Goal: Task Accomplishment & Management: Manage account settings

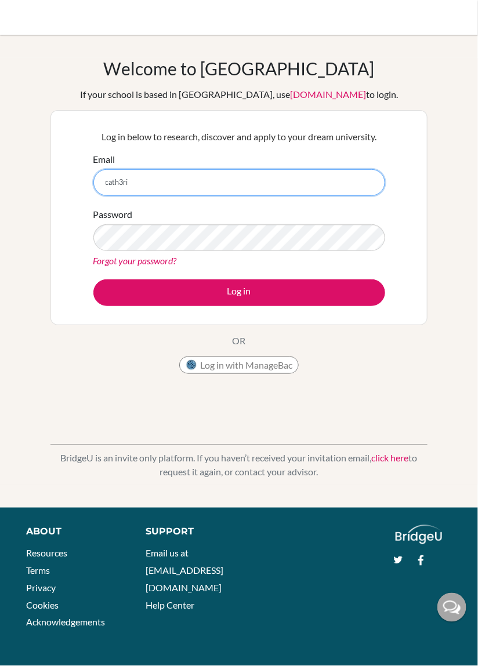
click at [348, 195] on input "cath3ri" at bounding box center [239, 182] width 292 height 27
type input "[EMAIL_ADDRESS][DOMAIN_NAME]"
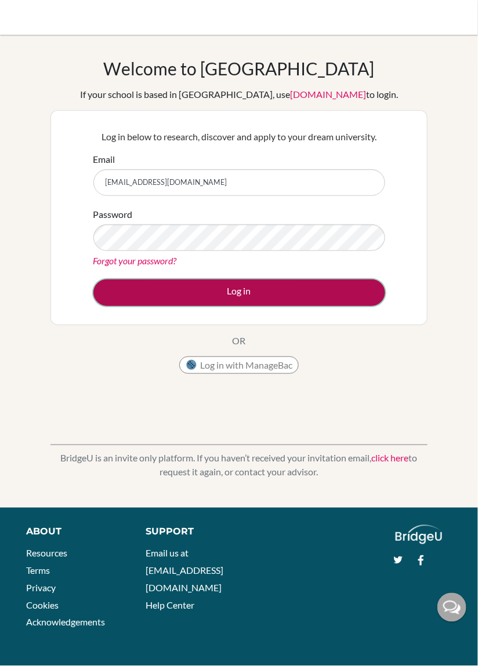
click at [306, 291] on button "Log in" at bounding box center [239, 293] width 292 height 27
click at [334, 289] on button "Log in" at bounding box center [239, 293] width 292 height 27
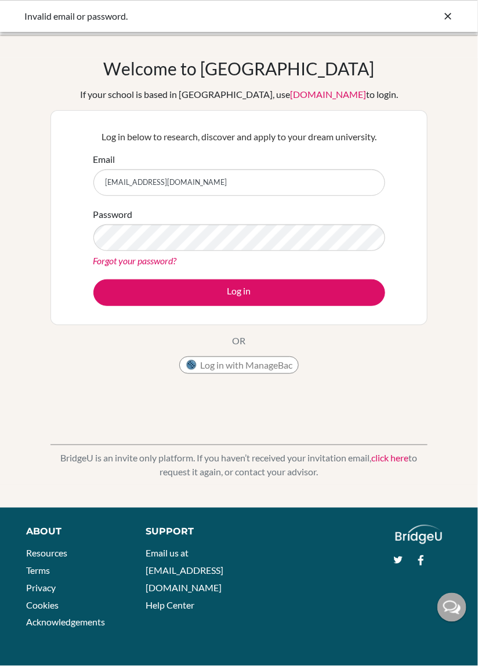
click at [157, 260] on link "Forgot your password?" at bounding box center [135, 260] width 84 height 11
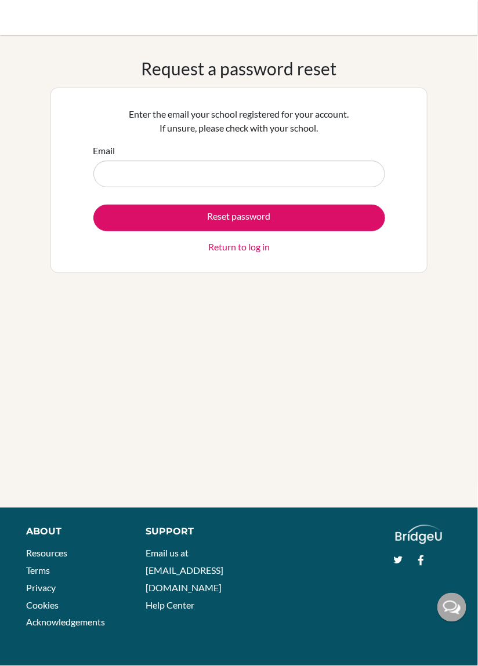
click at [237, 176] on input "Email" at bounding box center [239, 174] width 292 height 27
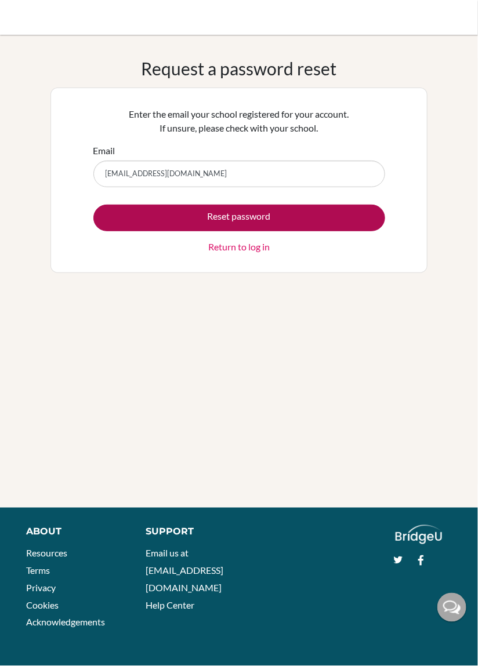
type input "catherinecntk0204@gmail.com"
click at [288, 213] on button "Reset password" at bounding box center [239, 218] width 292 height 27
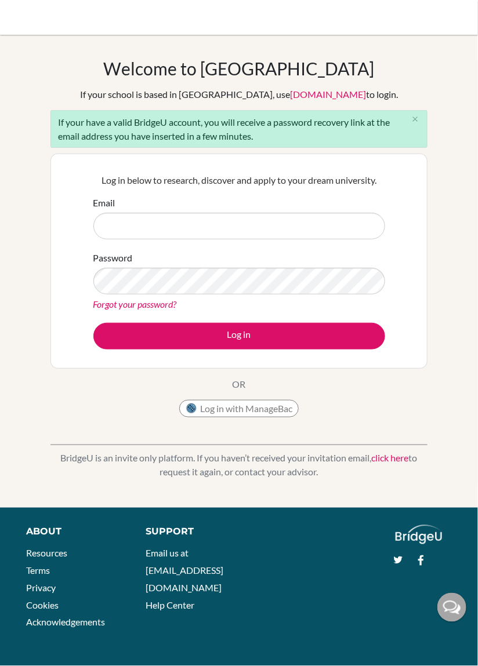
click at [297, 223] on input "Email" at bounding box center [239, 226] width 292 height 27
type input "[EMAIL_ADDRESS][DOMAIN_NAME]"
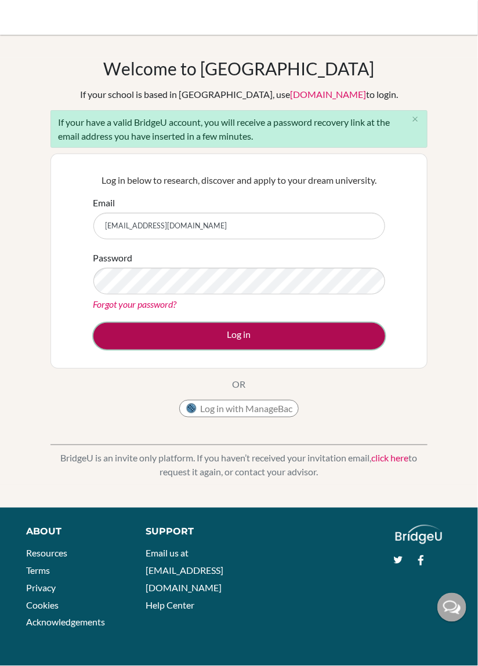
click at [316, 339] on button "Log in" at bounding box center [239, 336] width 292 height 27
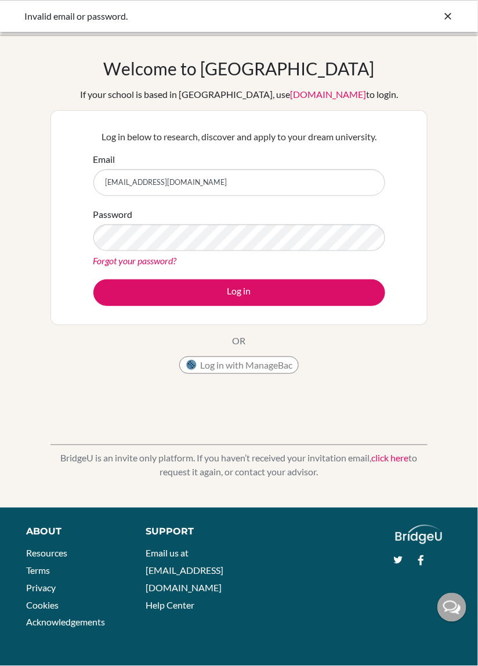
click at [154, 263] on link "Forgot your password?" at bounding box center [135, 260] width 84 height 11
click at [371, 179] on input "[EMAIL_ADDRESS][DOMAIN_NAME]" at bounding box center [239, 182] width 292 height 27
type input "catherinecntk"
click at [351, 193] on input "catherine" at bounding box center [239, 182] width 292 height 27
click at [325, 184] on input "catherinecntk0204@gmail.com" at bounding box center [239, 182] width 292 height 27
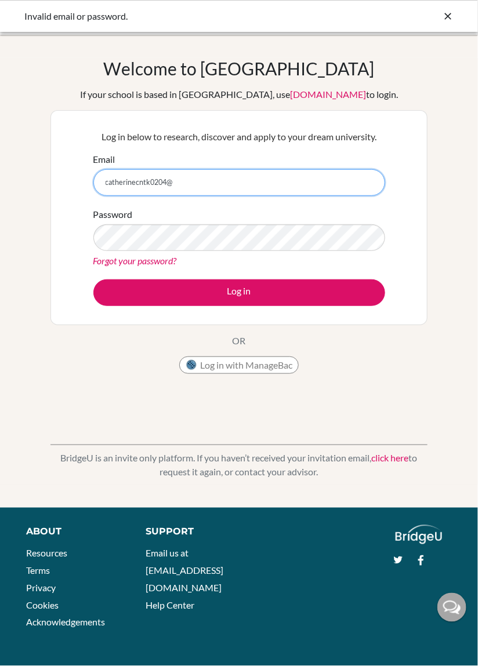
type input "catherinecntk0204"
type input "i"
type input "c"
click at [320, 185] on input "Email" at bounding box center [239, 182] width 292 height 27
click at [108, 182] on input "Email" at bounding box center [239, 182] width 292 height 27
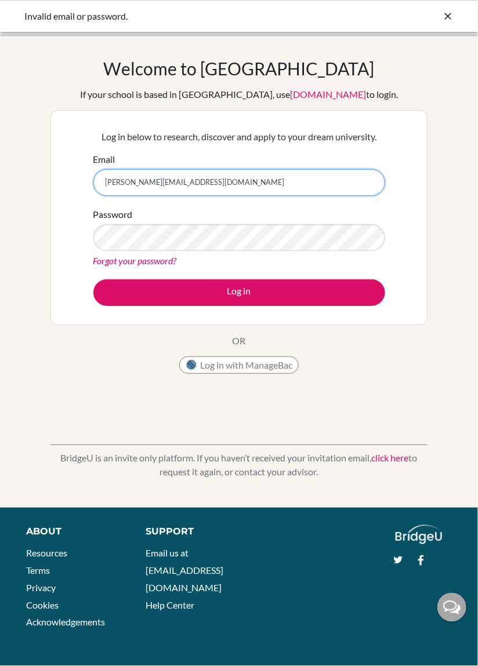
type input "[PERSON_NAME][EMAIL_ADDRESS][DOMAIN_NAME]"
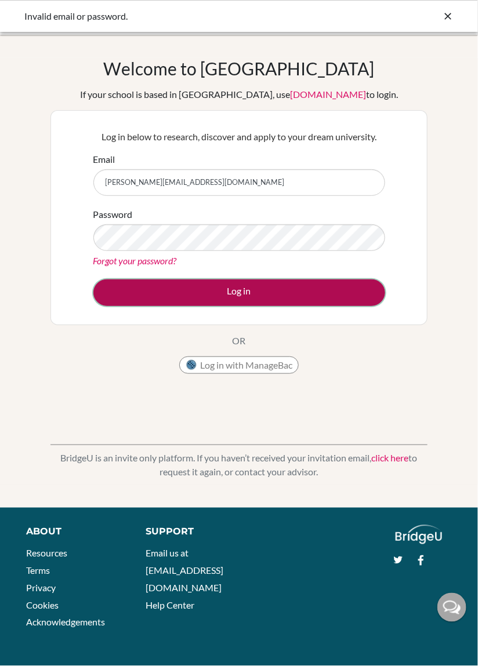
click at [296, 289] on button "Log in" at bounding box center [239, 293] width 292 height 27
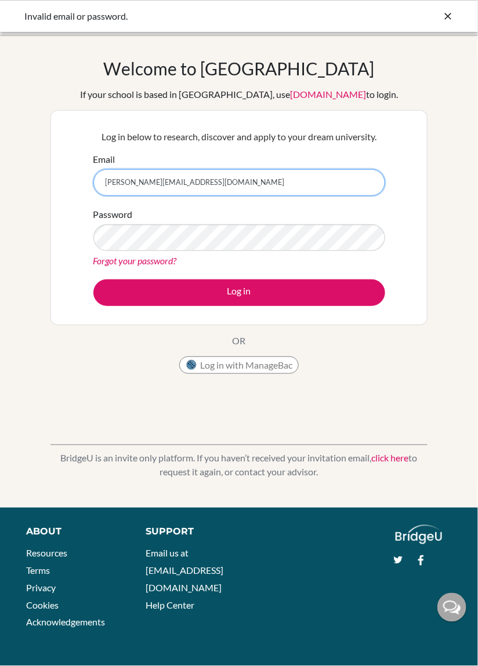
click at [353, 178] on input "[PERSON_NAME][EMAIL_ADDRESS][DOMAIN_NAME]" at bounding box center [239, 182] width 292 height 27
type input "[PERSON_NAME].carolina.0204@student."
type input "[PERSON_NAME][EMAIL_ADDRESS][DOMAIN_NAME]"
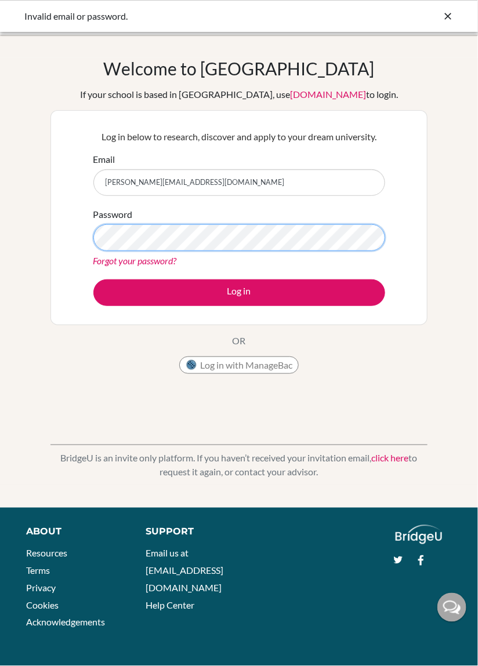
click at [93, 280] on button "Log in" at bounding box center [239, 293] width 292 height 27
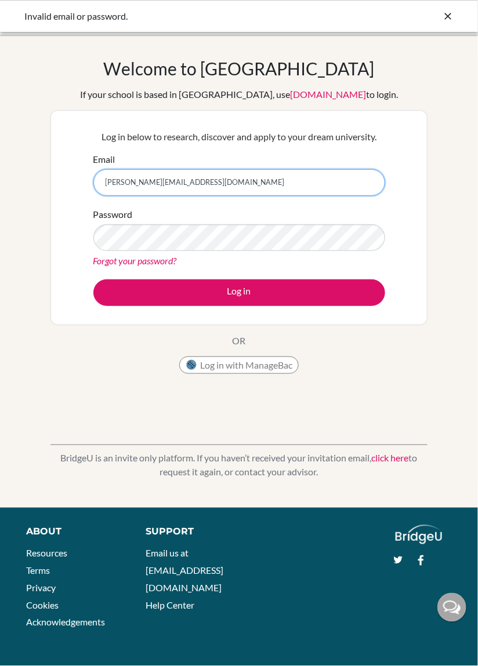
click at [370, 178] on input "catherine.carolina.0204@student.sdh.sch.id" at bounding box center [239, 182] width 292 height 27
type input "catherine.carolina.0204@student."
click at [151, 181] on input "Email" at bounding box center [239, 182] width 292 height 27
click at [195, 186] on input "Email" at bounding box center [239, 182] width 292 height 27
click at [184, 185] on input "Email" at bounding box center [239, 182] width 292 height 27
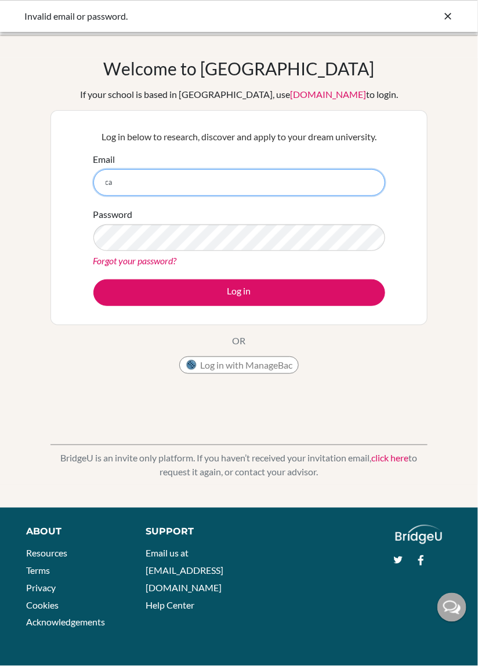
type input "c"
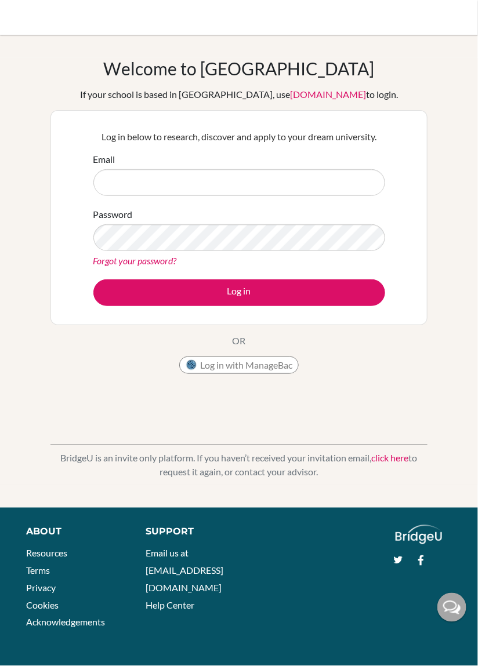
click at [306, 180] on input "Email" at bounding box center [239, 182] width 292 height 27
